Goal: Transaction & Acquisition: Purchase product/service

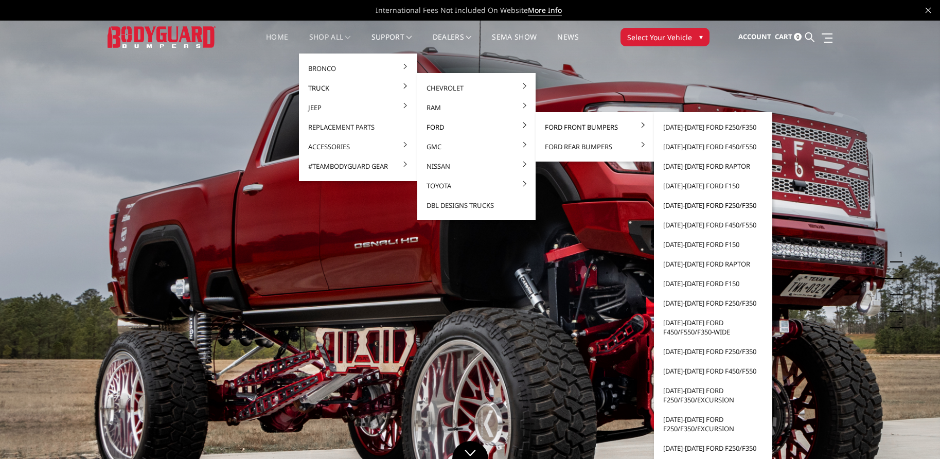
click at [684, 208] on link "[DATE]-[DATE] Ford F250/F350" at bounding box center [713, 205] width 110 height 20
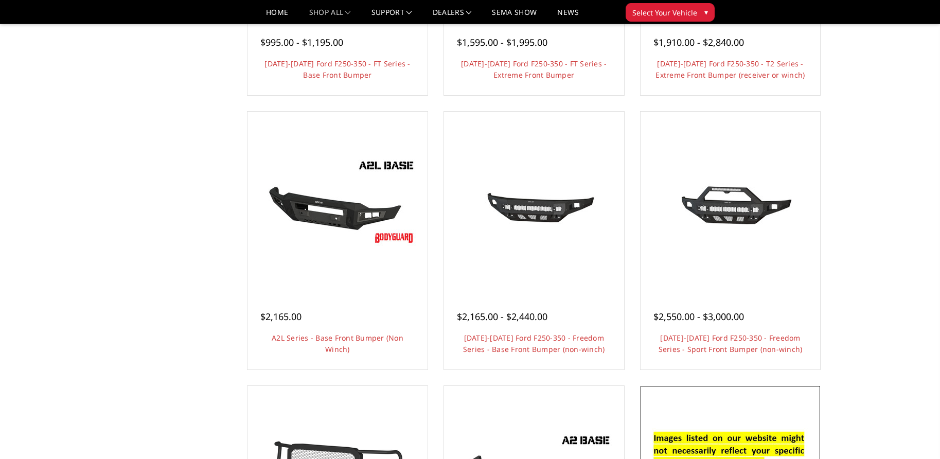
scroll to position [257, 0]
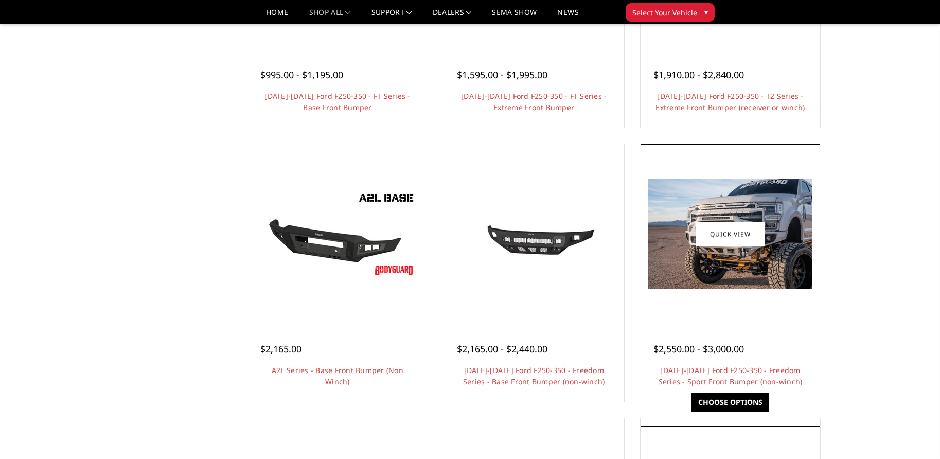
click at [715, 404] on link "Choose Options" at bounding box center [730, 403] width 78 height 20
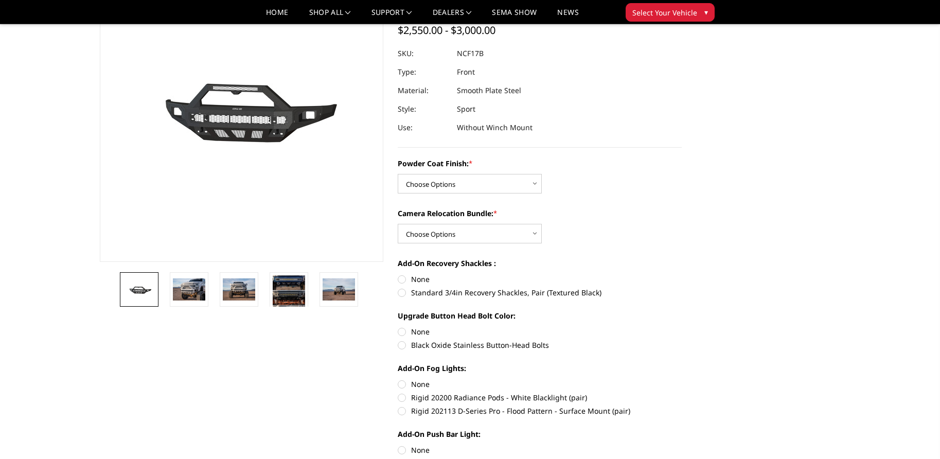
scroll to position [103, 0]
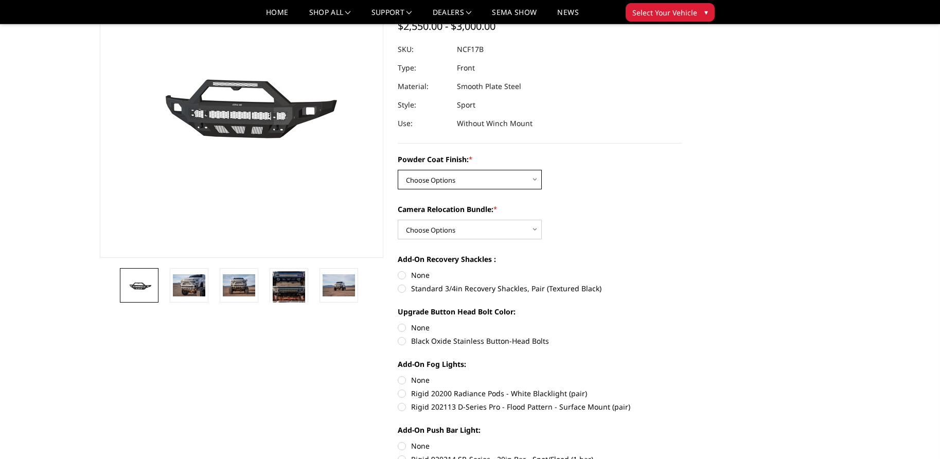
click at [534, 179] on select "Choose Options Bare Metal Textured Black Powder Coat" at bounding box center [470, 180] width 144 height 20
select select "3079"
click at [398, 170] on select "Choose Options Bare Metal Textured Black Powder Coat" at bounding box center [470, 180] width 144 height 20
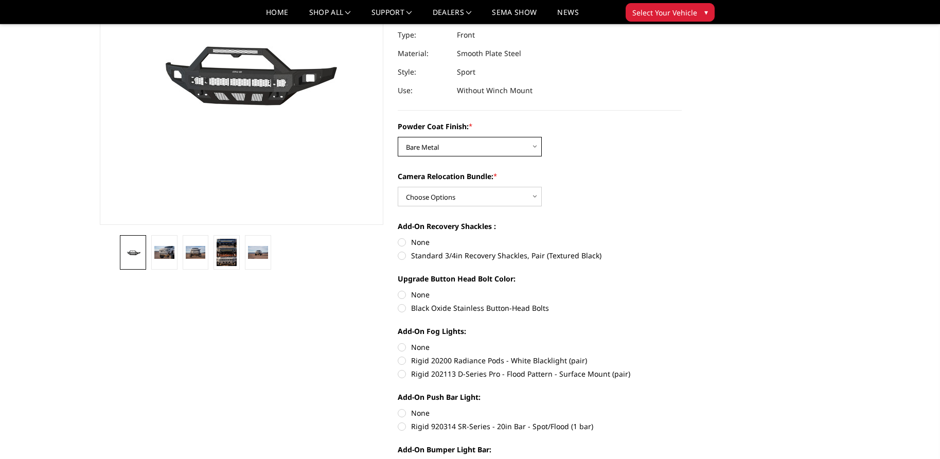
scroll to position [154, 0]
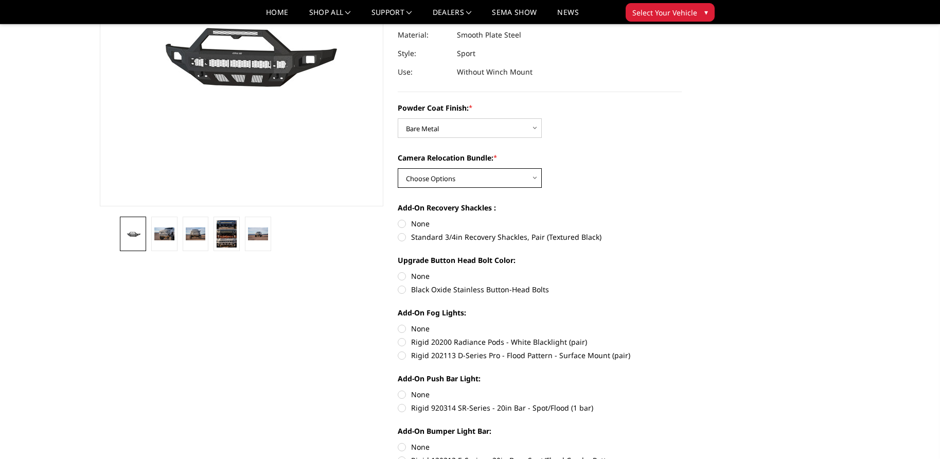
click at [534, 177] on select "Choose Options WITH Camera Relocation Bundle WITHOUT Camera Relocation Bundle" at bounding box center [470, 178] width 144 height 20
select select "3081"
click at [398, 168] on select "Choose Options WITH Camera Relocation Bundle WITHOUT Camera Relocation Bundle" at bounding box center [470, 178] width 144 height 20
click at [401, 223] on label "None" at bounding box center [540, 223] width 284 height 11
click at [398, 219] on input "None" at bounding box center [398, 218] width 1 height 1
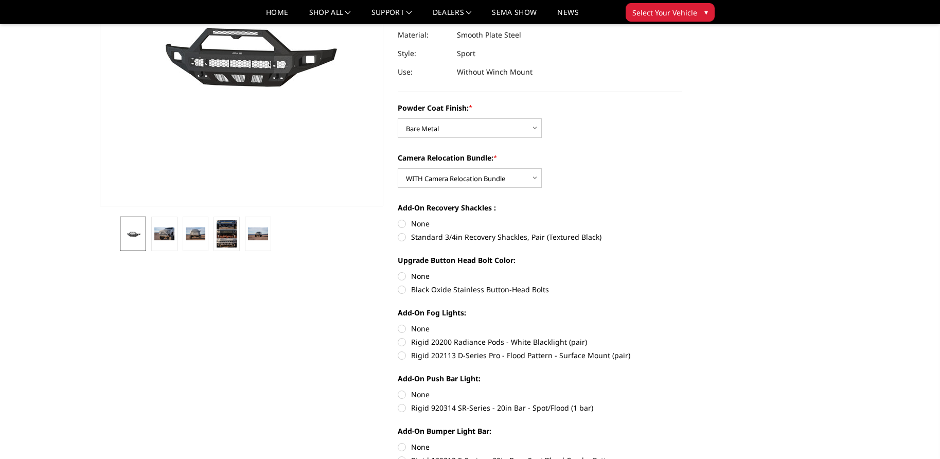
radio input "true"
click at [403, 278] on label "None" at bounding box center [540, 276] width 284 height 11
click at [398, 271] on input "None" at bounding box center [398, 271] width 1 height 1
radio input "true"
click at [399, 340] on label "Rigid 20200 Radiance Pods - White Blacklight (pair)" at bounding box center [540, 341] width 284 height 11
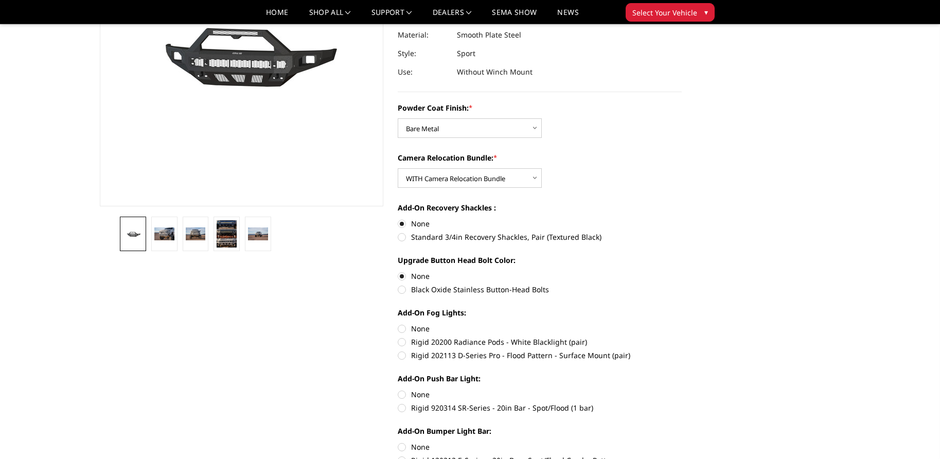
click at [682, 324] on input "Rigid 20200 Radiance Pods - White Blacklight (pair)" at bounding box center [682, 323] width 1 height 1
radio input "true"
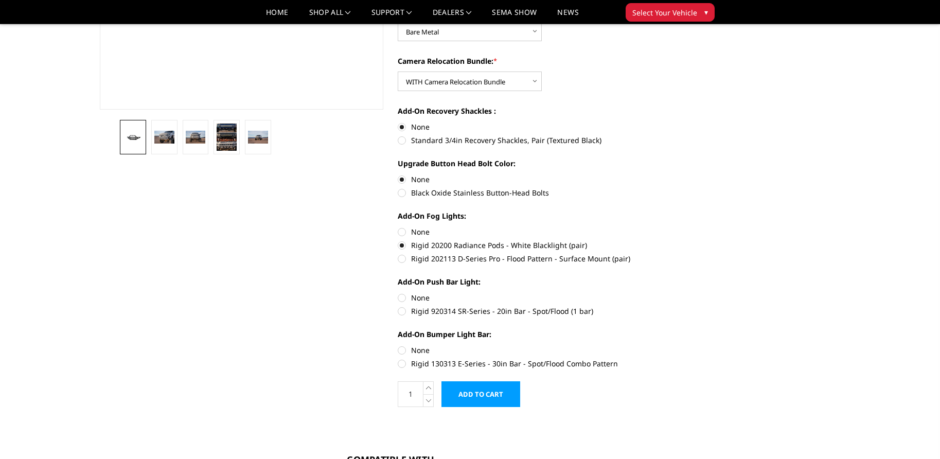
scroll to position [257, 0]
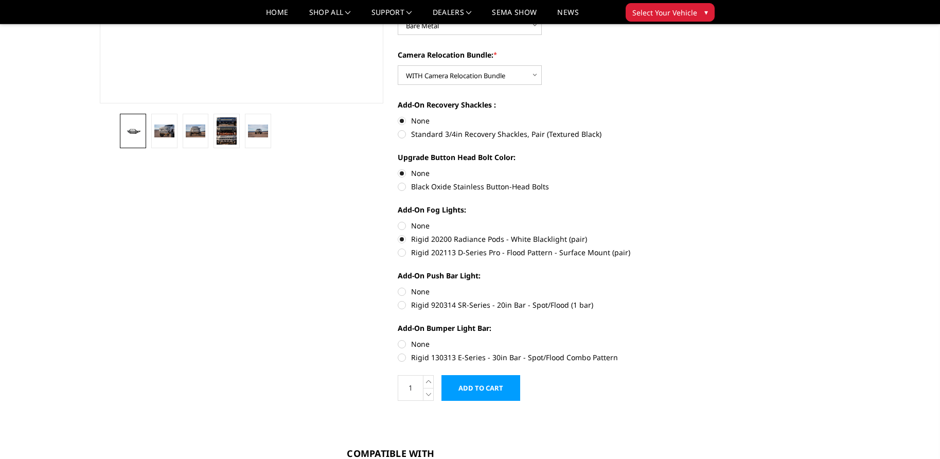
click at [402, 304] on label "Rigid 920314 SR-Series - 20in Bar - Spot/Flood (1 bar)" at bounding box center [540, 304] width 284 height 11
click at [682, 287] on input "Rigid 920314 SR-Series - 20in Bar - Spot/Flood (1 bar)" at bounding box center [682, 286] width 1 height 1
radio input "true"
click at [405, 356] on label "Rigid 130313 E-Series - 30in Bar - Spot/Flood Combo Pattern" at bounding box center [540, 357] width 284 height 11
click at [682, 339] on input "Rigid 130313 E-Series - 30in Bar - Spot/Flood Combo Pattern" at bounding box center [682, 338] width 1 height 1
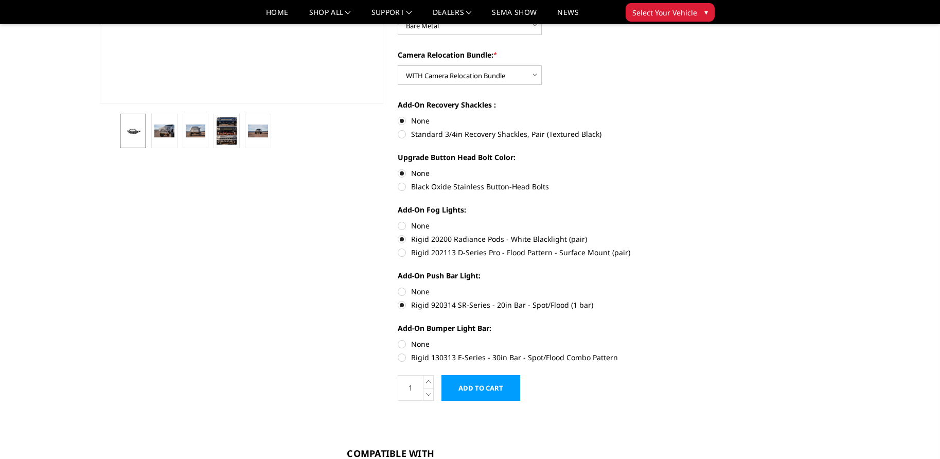
radio input "true"
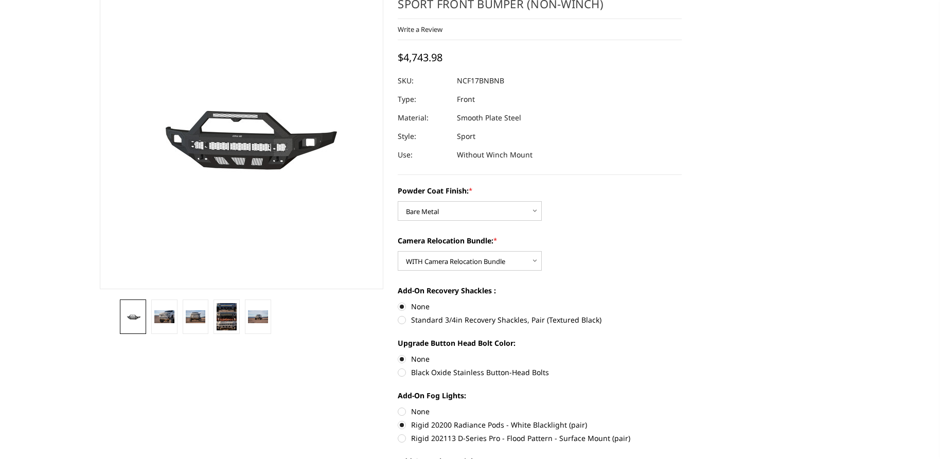
scroll to position [103, 0]
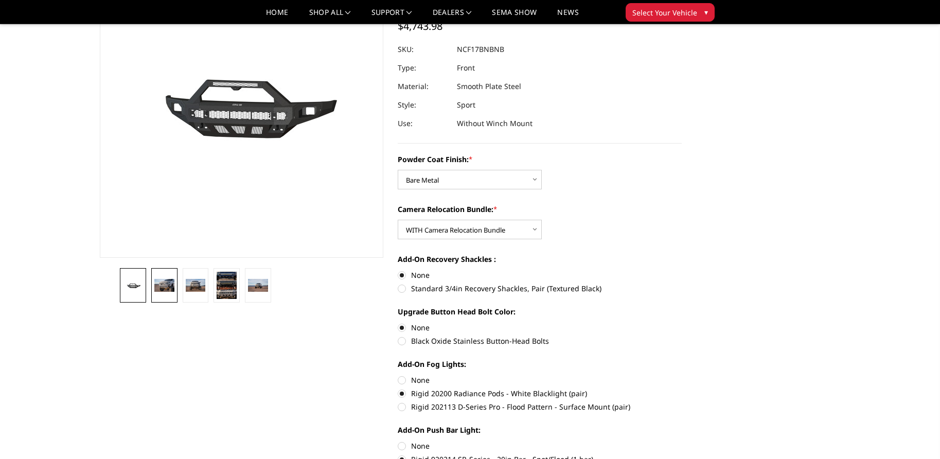
click at [162, 289] on img at bounding box center [164, 285] width 20 height 13
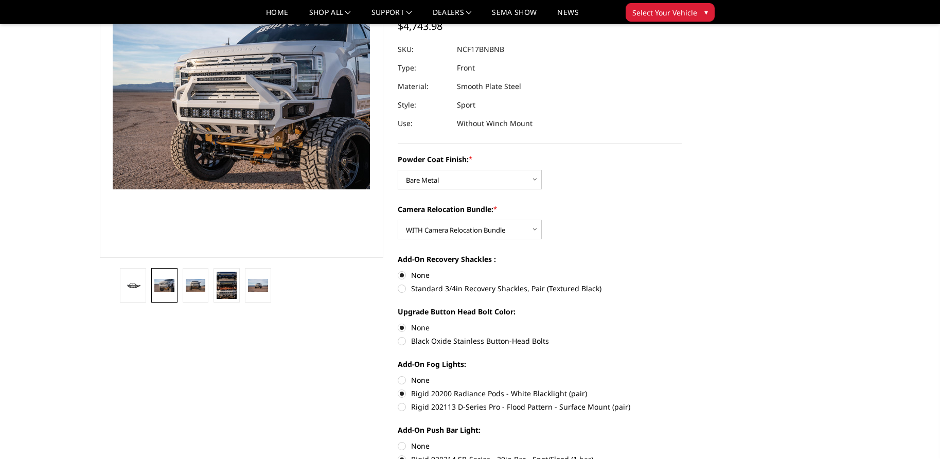
scroll to position [78, 0]
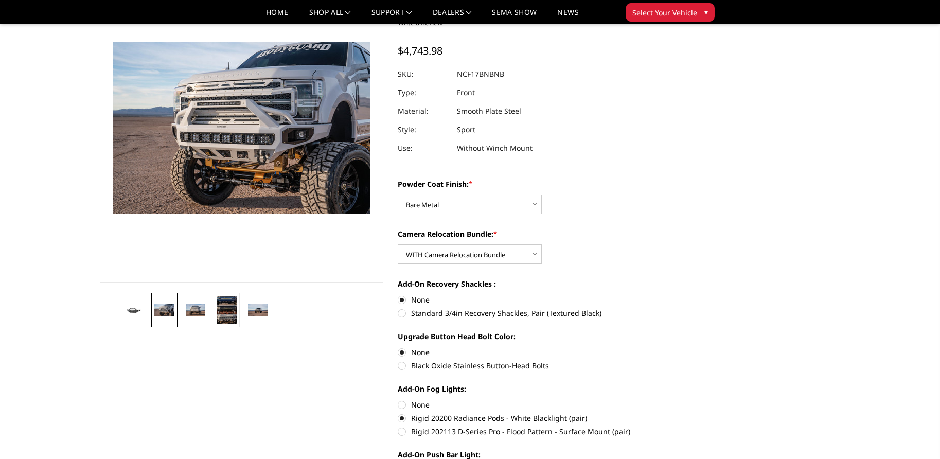
click at [194, 304] on img at bounding box center [196, 310] width 20 height 13
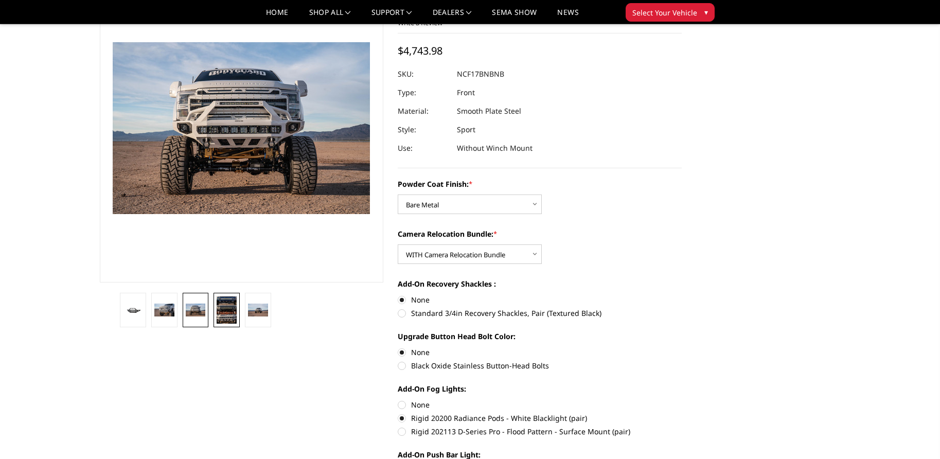
click at [230, 308] on img at bounding box center [227, 309] width 20 height 27
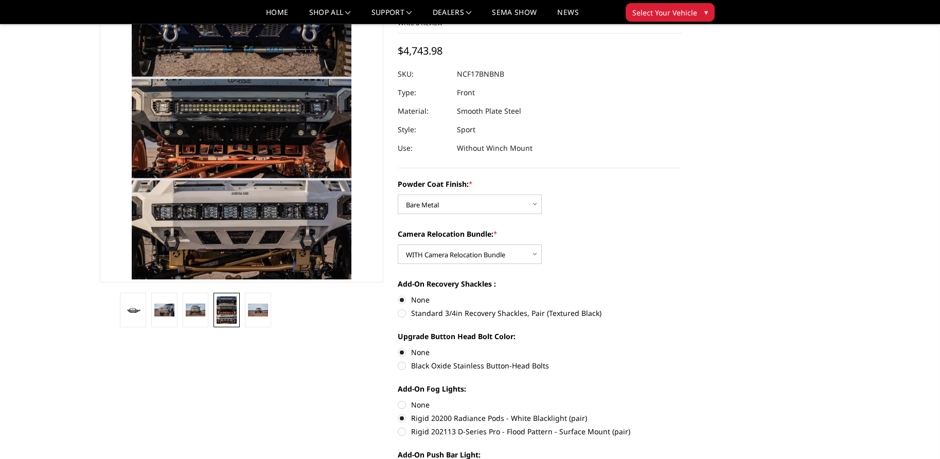
scroll to position [13, 0]
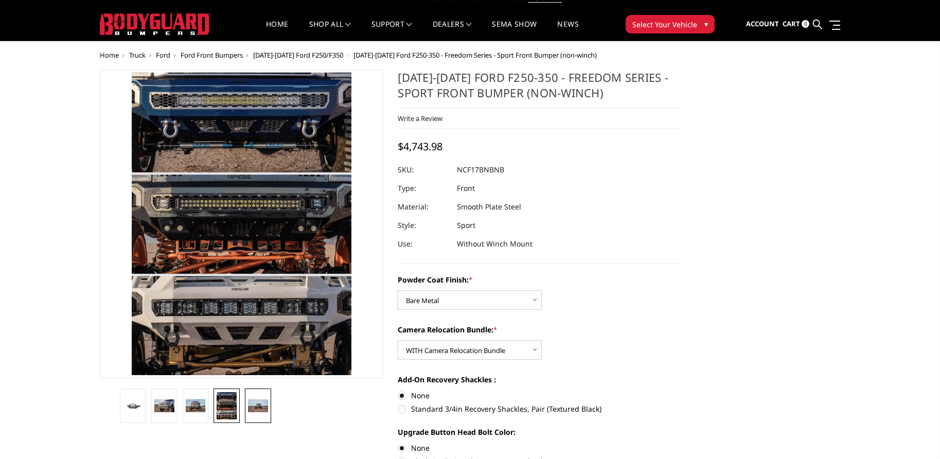
click at [259, 406] on img at bounding box center [258, 405] width 20 height 13
